Goal: Task Accomplishment & Management: Use online tool/utility

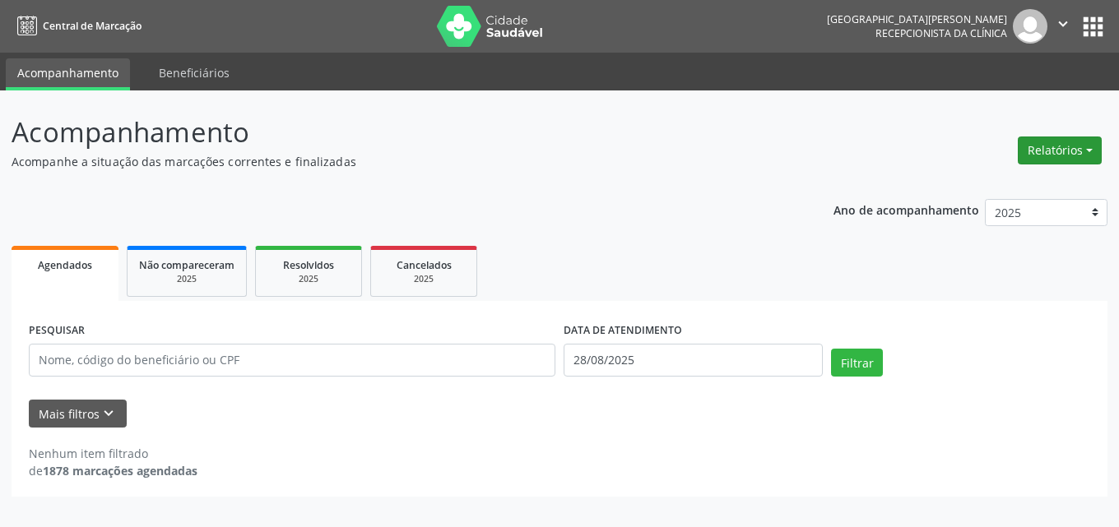
click at [1051, 146] on button "Relatórios" at bounding box center [1060, 151] width 84 height 28
click at [979, 180] on link "Agendamentos" at bounding box center [1014, 185] width 177 height 23
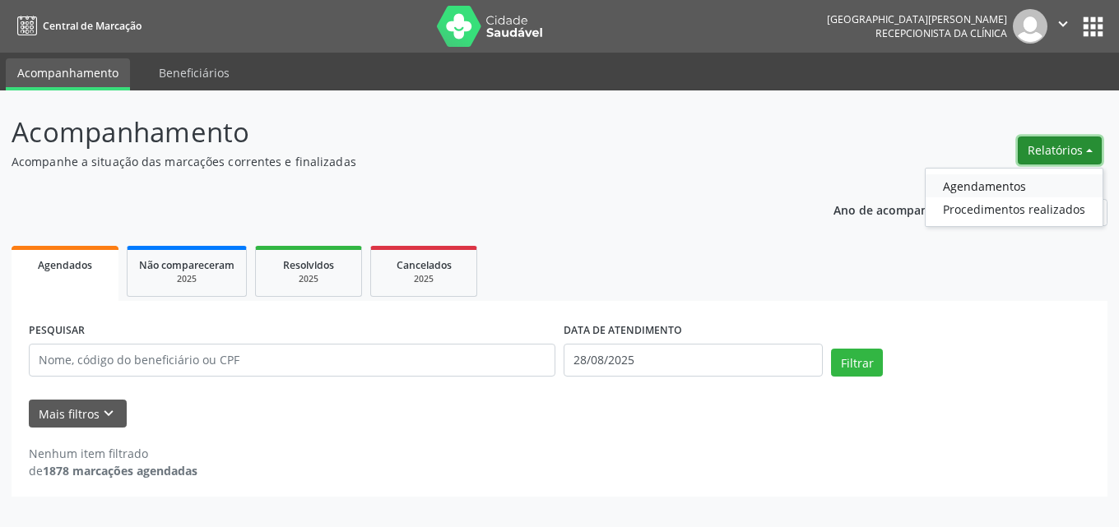
select select "7"
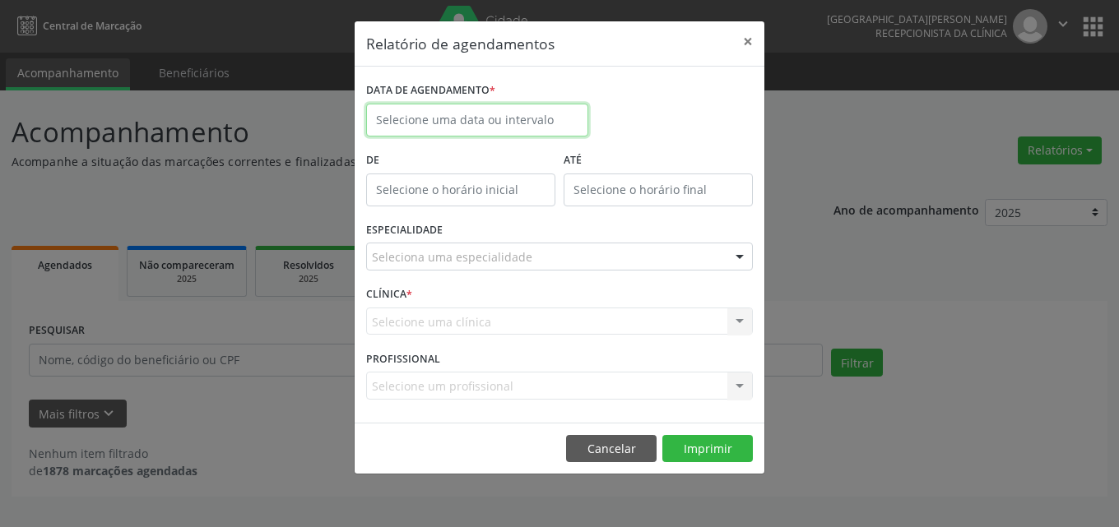
click at [499, 123] on body "Central de Marcação [GEOGRAPHIC_DATA][PERSON_NAME] Recepcionista da clínica  C…" at bounding box center [559, 263] width 1119 height 527
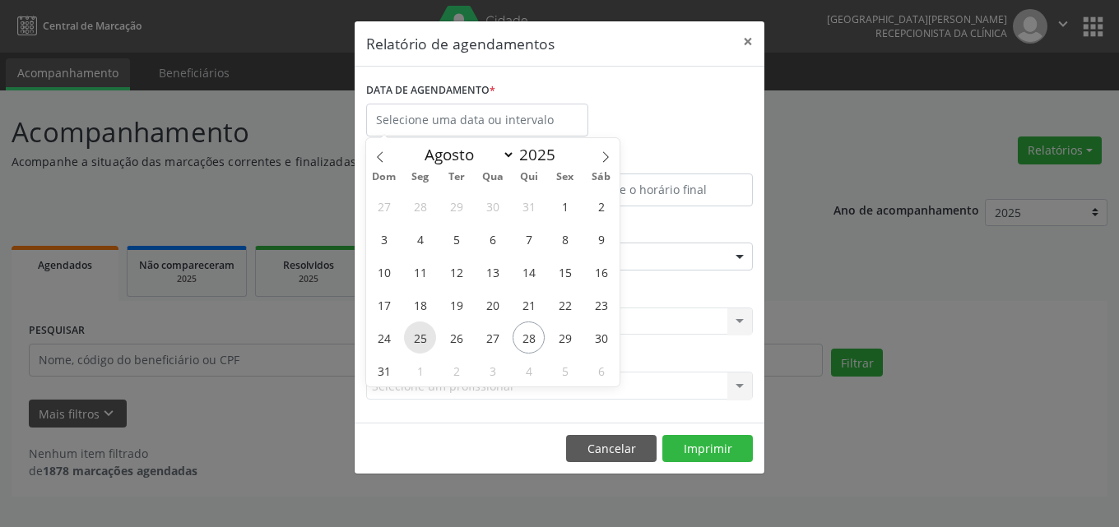
click at [427, 335] on span "25" at bounding box center [420, 338] width 32 height 32
type input "[DATE]"
drag, startPoint x: 427, startPoint y: 335, endPoint x: 477, endPoint y: 334, distance: 50.2
click at [477, 334] on div "27 28 29 30 31 1 2 3 4 5 6 7 8 9 10 11 12 13 14 15 16 17 18 19 20 21 22 23 24 2…" at bounding box center [492, 287] width 253 height 197
click at [456, 332] on span "26" at bounding box center [456, 338] width 32 height 32
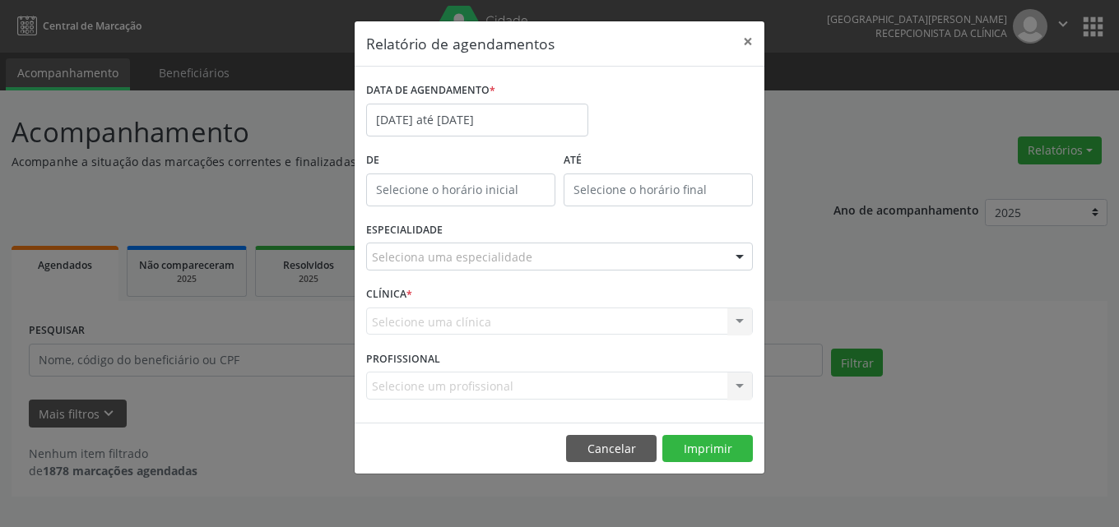
click at [521, 267] on div "Seleciona uma especialidade" at bounding box center [559, 257] width 387 height 28
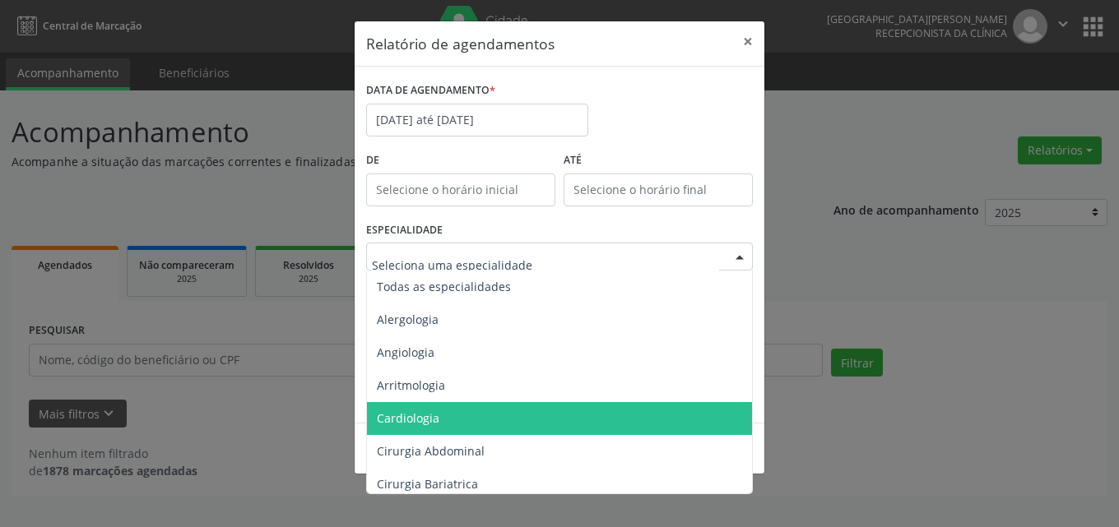
click at [450, 420] on span "Cardiologia" at bounding box center [561, 418] width 388 height 33
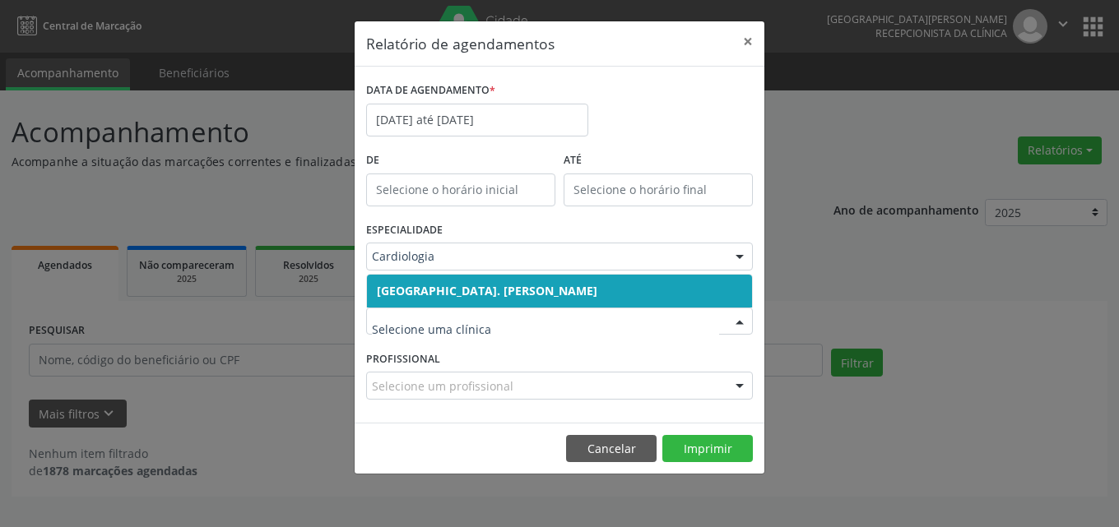
click at [579, 290] on span "[GEOGRAPHIC_DATA]. [PERSON_NAME]" at bounding box center [487, 291] width 220 height 16
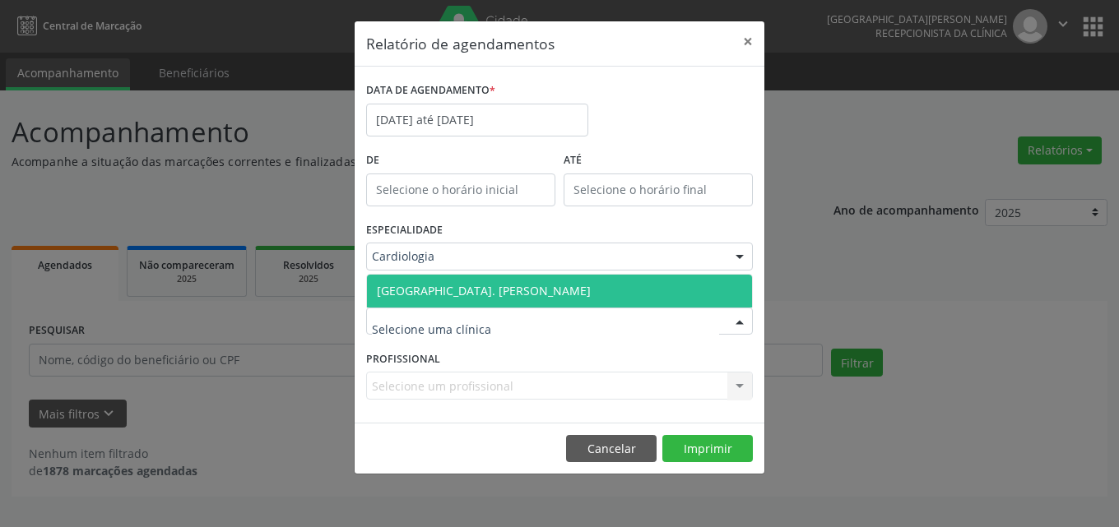
click at [584, 325] on div at bounding box center [559, 322] width 387 height 28
click at [564, 295] on span "[GEOGRAPHIC_DATA]. [PERSON_NAME]" at bounding box center [484, 291] width 214 height 16
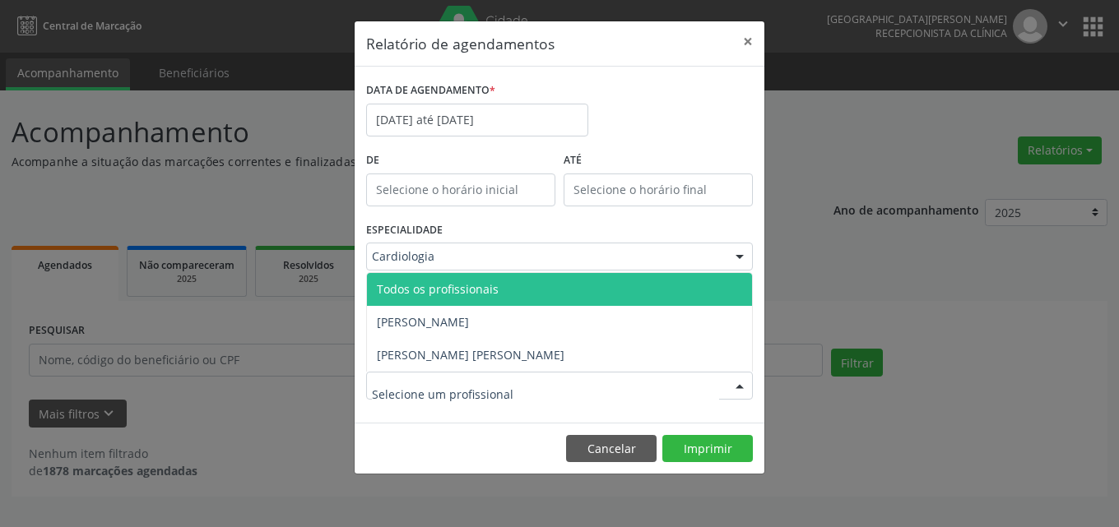
click at [581, 390] on div at bounding box center [559, 386] width 387 height 28
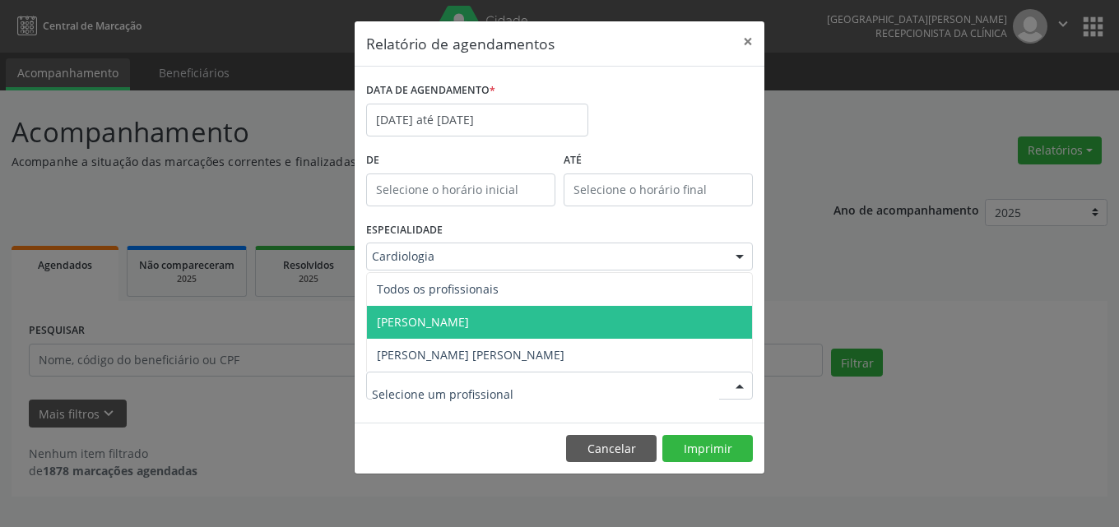
click at [469, 324] on span "[PERSON_NAME]" at bounding box center [423, 322] width 92 height 16
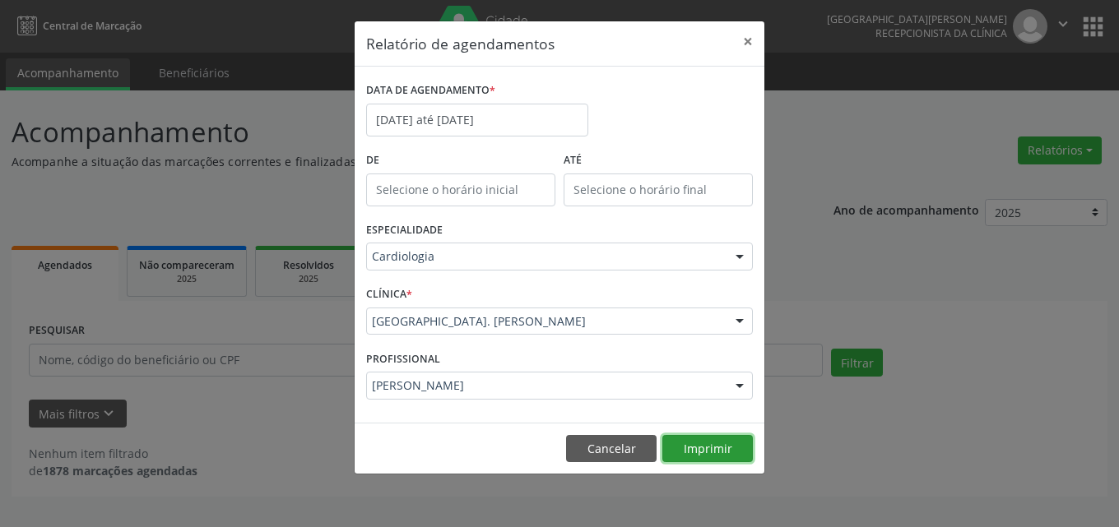
click at [686, 448] on button "Imprimir" at bounding box center [707, 449] width 91 height 28
